Goal: Information Seeking & Learning: Learn about a topic

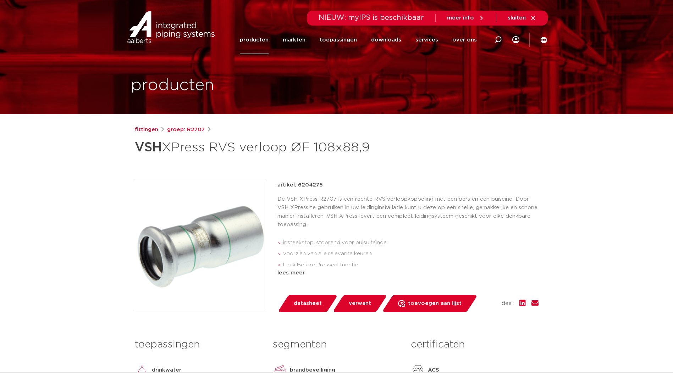
click at [163, 23] on img at bounding box center [171, 27] width 91 height 32
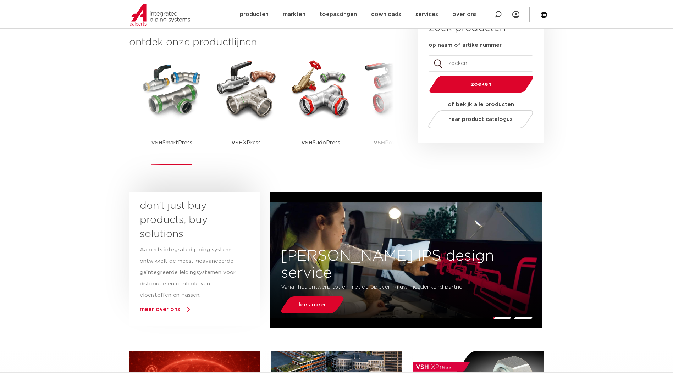
click at [145, 108] on img at bounding box center [172, 89] width 64 height 64
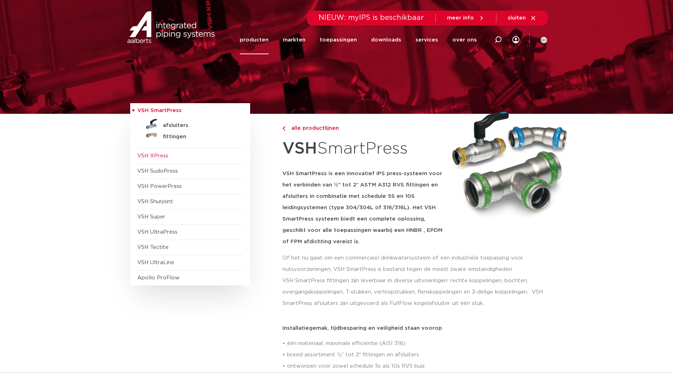
click at [161, 158] on span "VSH XPress" at bounding box center [152, 155] width 31 height 5
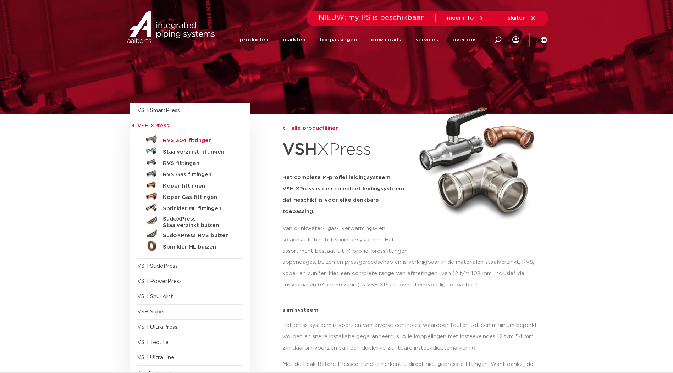
click at [180, 141] on h5 "RVS 304 fittingen" at bounding box center [198, 141] width 70 height 6
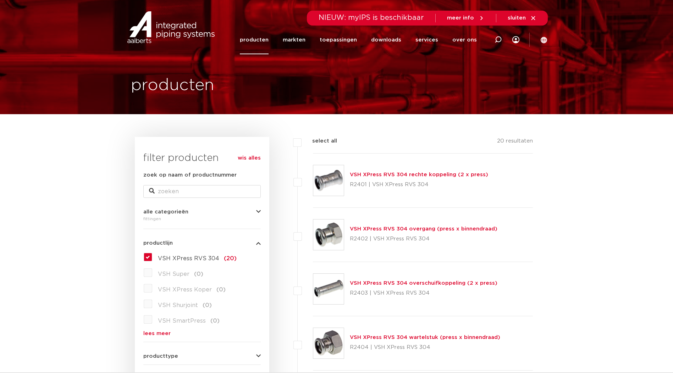
click at [329, 184] on img at bounding box center [328, 180] width 31 height 31
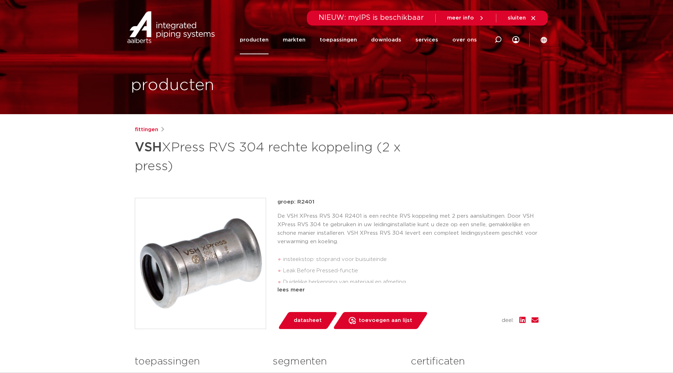
scroll to position [59, 0]
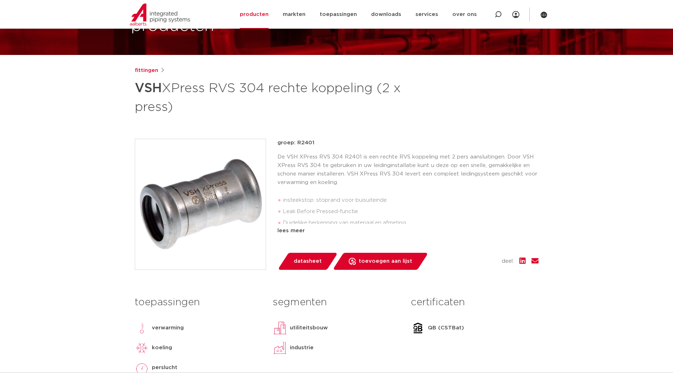
click at [234, 176] on img at bounding box center [200, 204] width 131 height 131
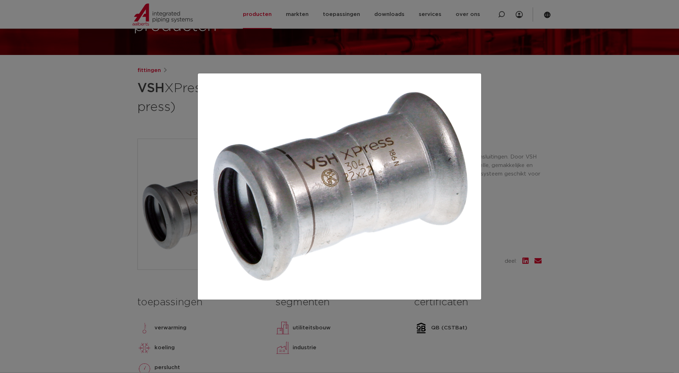
click at [170, 85] on div at bounding box center [339, 186] width 679 height 373
